Goal: Information Seeking & Learning: Learn about a topic

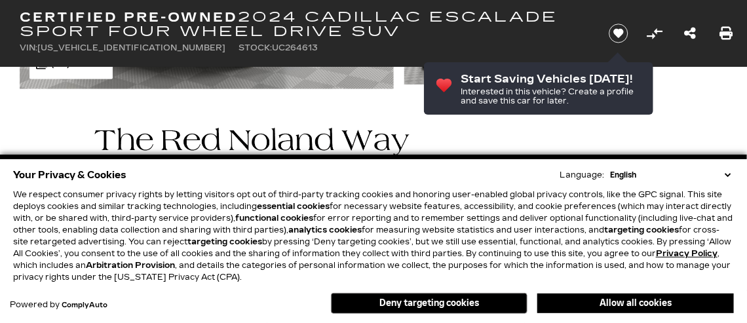
click at [665, 296] on button "Allow all cookies" at bounding box center [636, 304] width 197 height 20
